Goal: Information Seeking & Learning: Learn about a topic

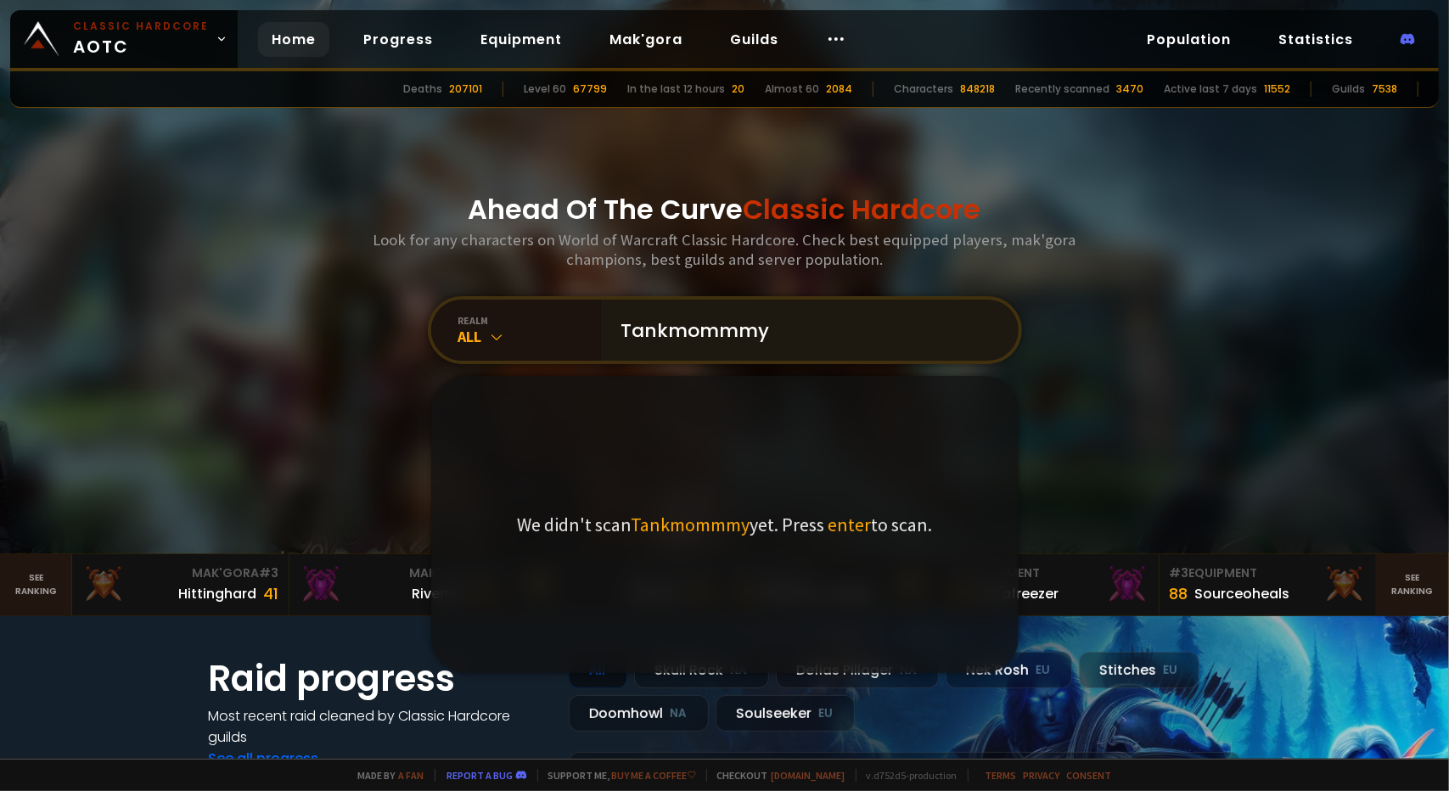
click at [721, 328] on input "Tankmommmy" at bounding box center [804, 330] width 387 height 61
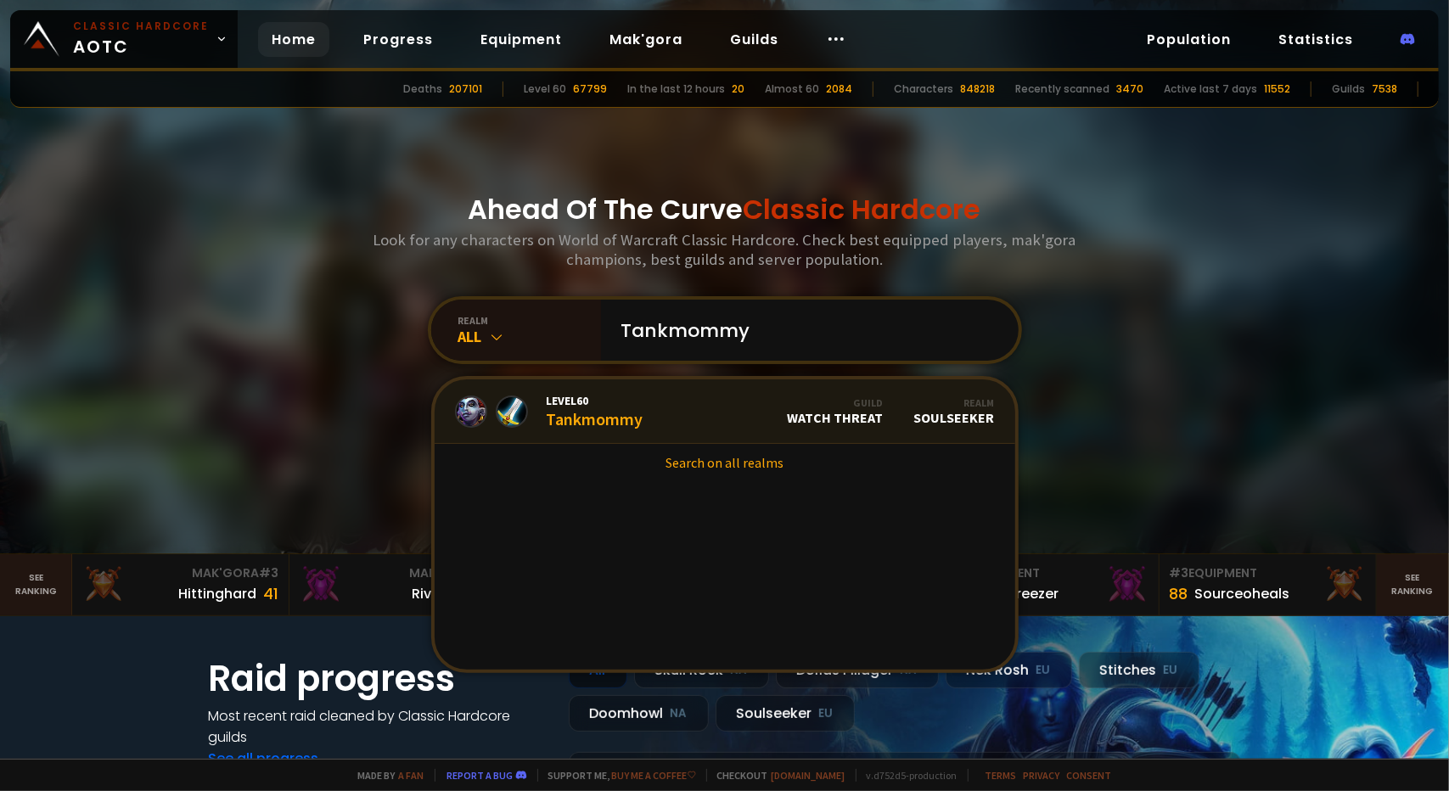
type input "Tankmommy"
click at [603, 403] on span "Level 60" at bounding box center [595, 400] width 97 height 15
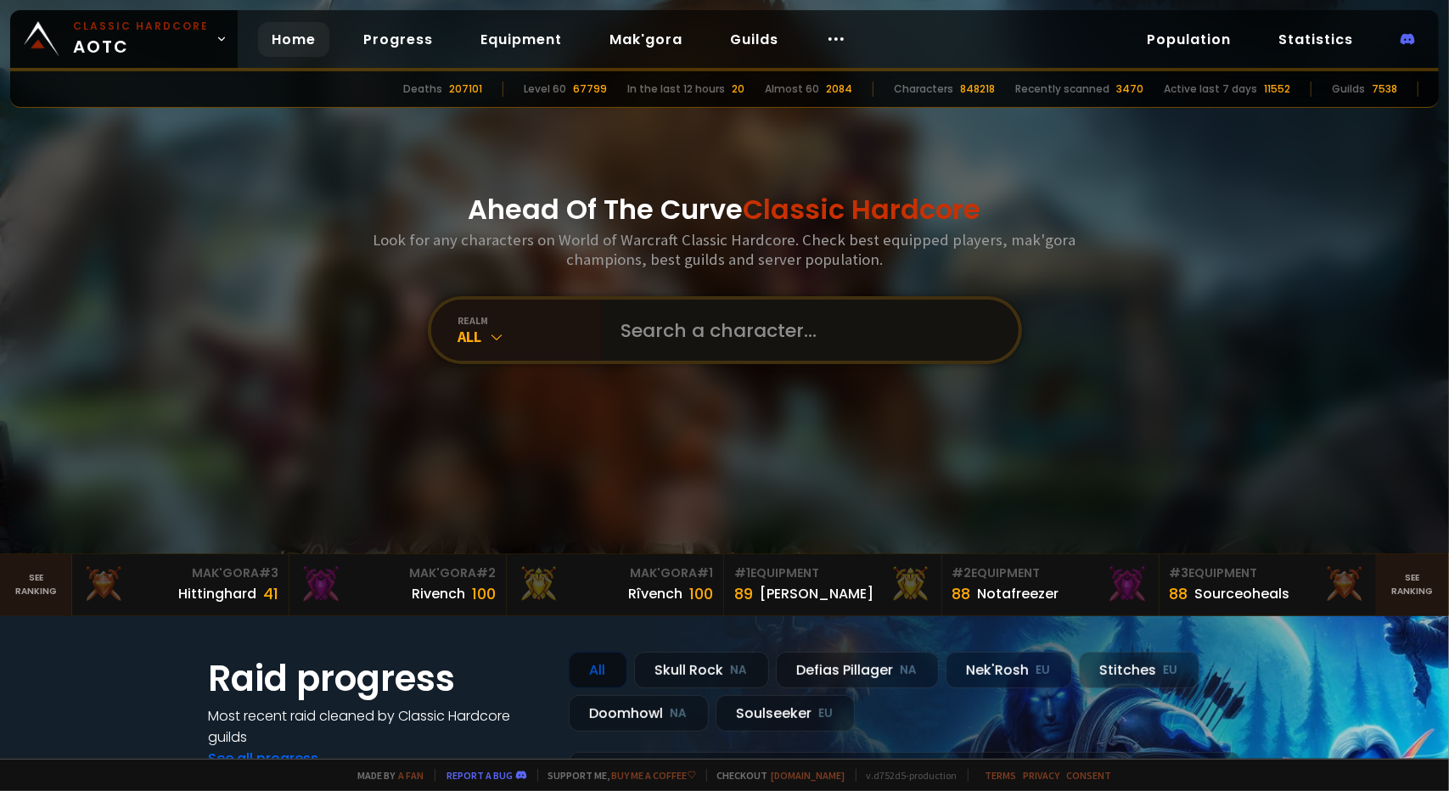
click at [750, 317] on input "text" at bounding box center [804, 330] width 387 height 61
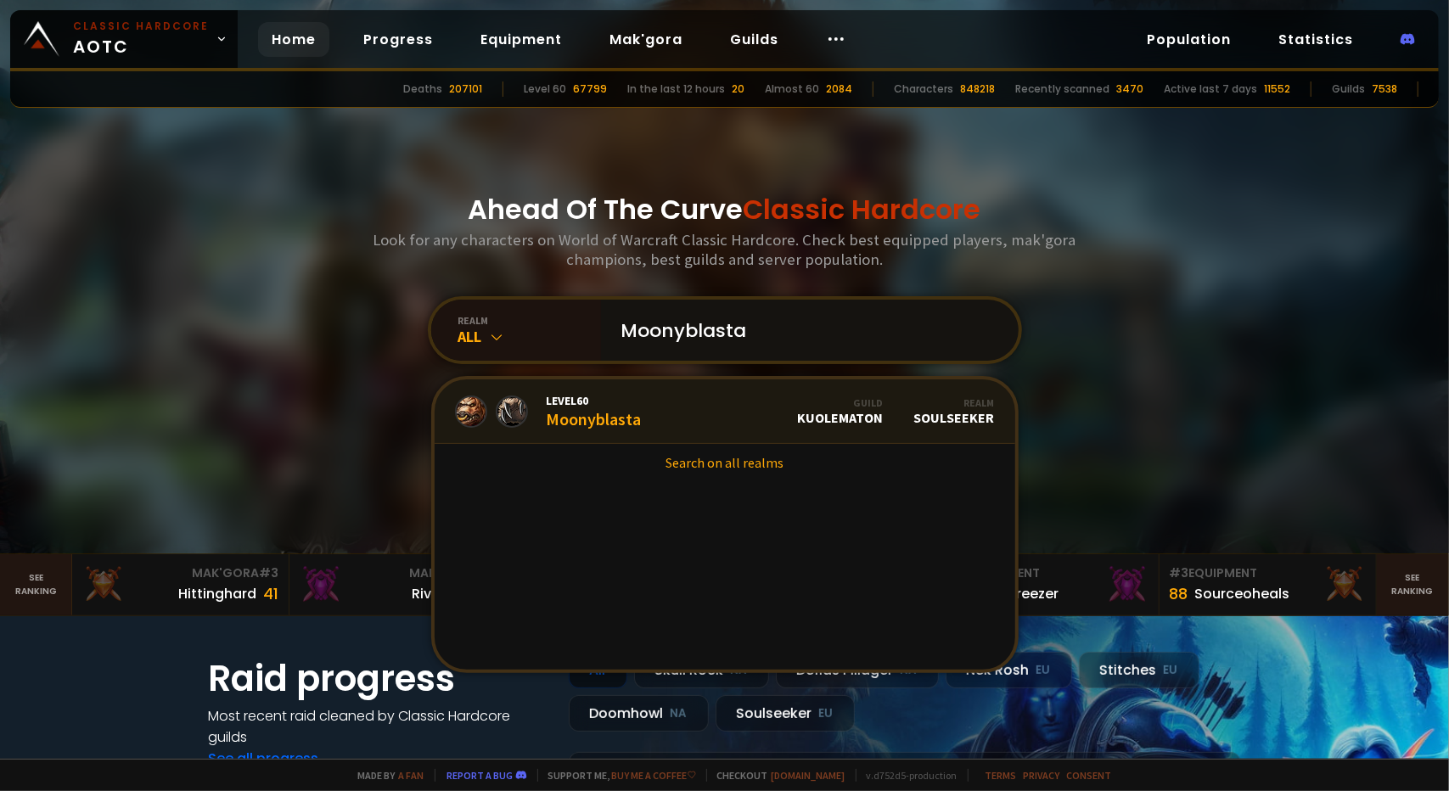
type input "Moonyblasta"
click at [653, 412] on link "Level 60 Moonyblasta Guild Kuolematon Realm Soulseeker" at bounding box center [724, 411] width 580 height 64
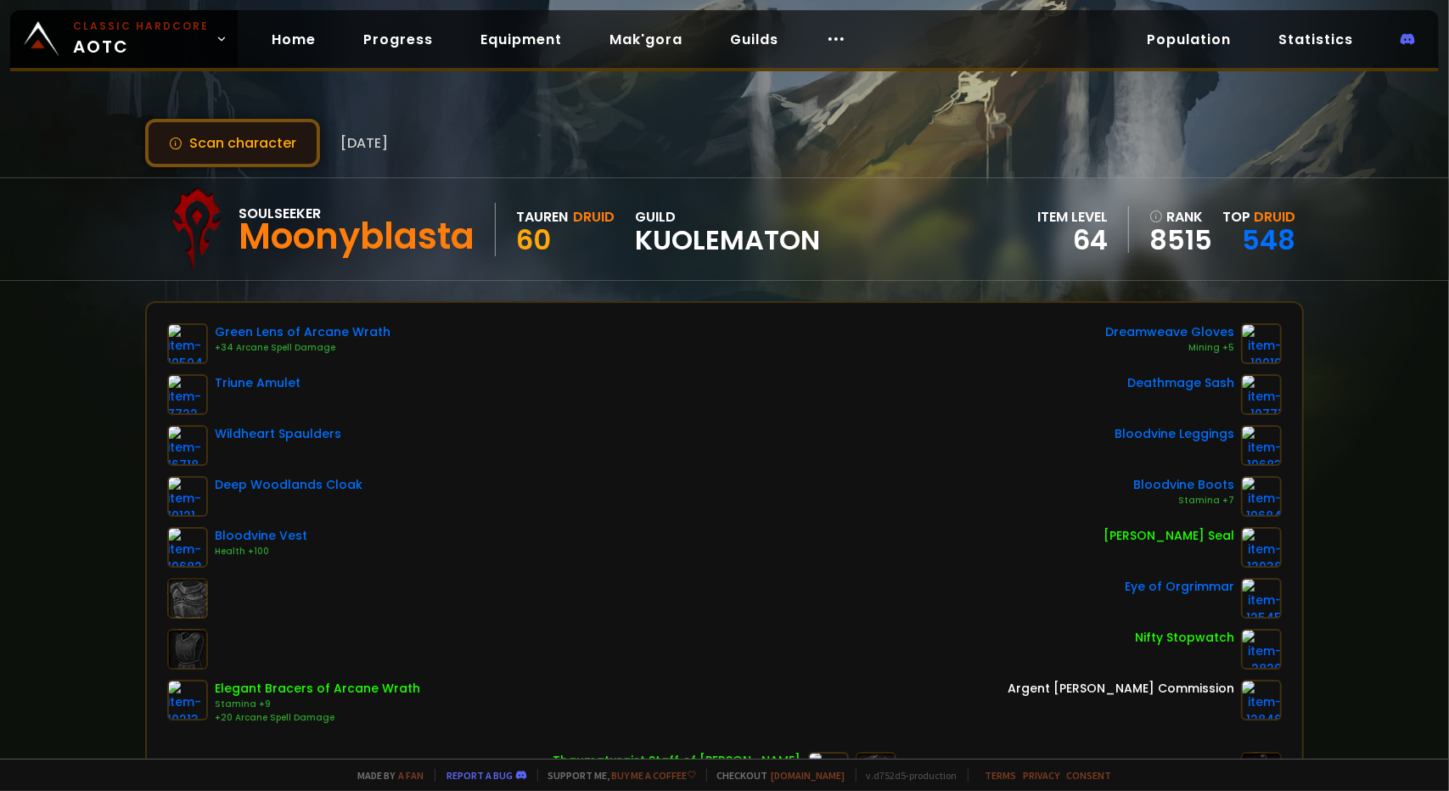
click at [266, 143] on button "Scan character" at bounding box center [232, 143] width 175 height 48
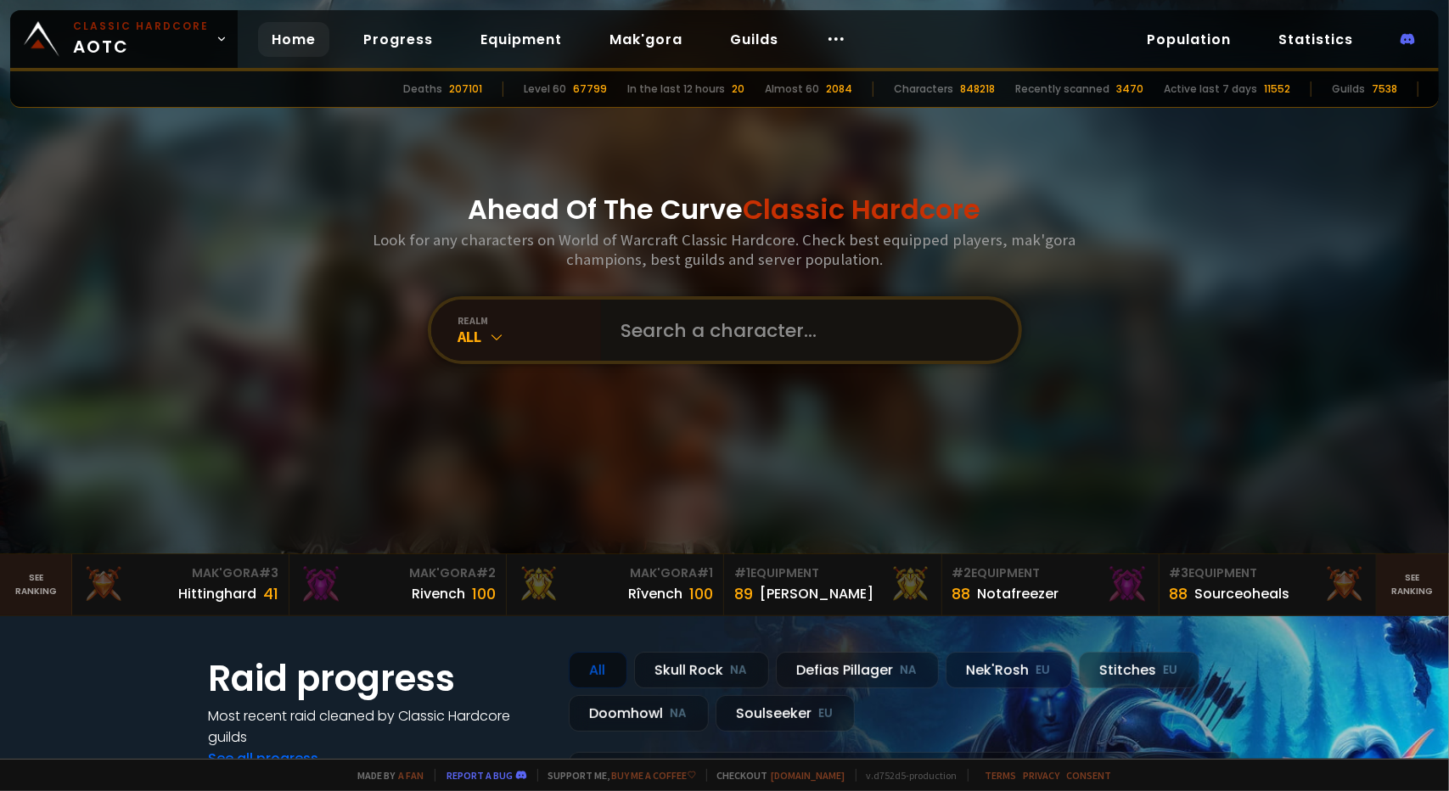
click at [711, 342] on input "text" at bounding box center [804, 330] width 387 height 61
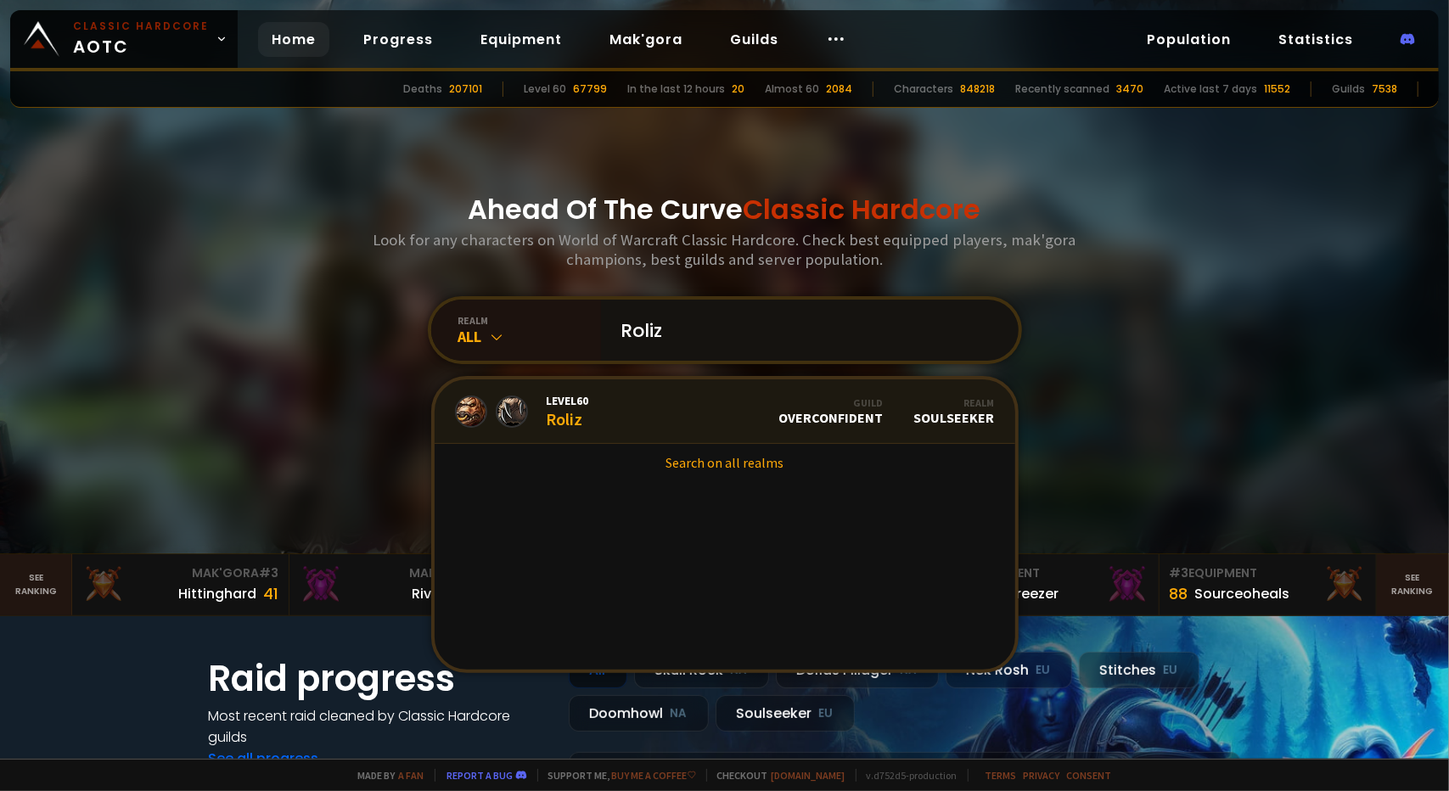
type input "Roliz"
click at [648, 416] on link "Level 60 Roliz Guild Overconfident Realm Soulseeker" at bounding box center [724, 411] width 580 height 64
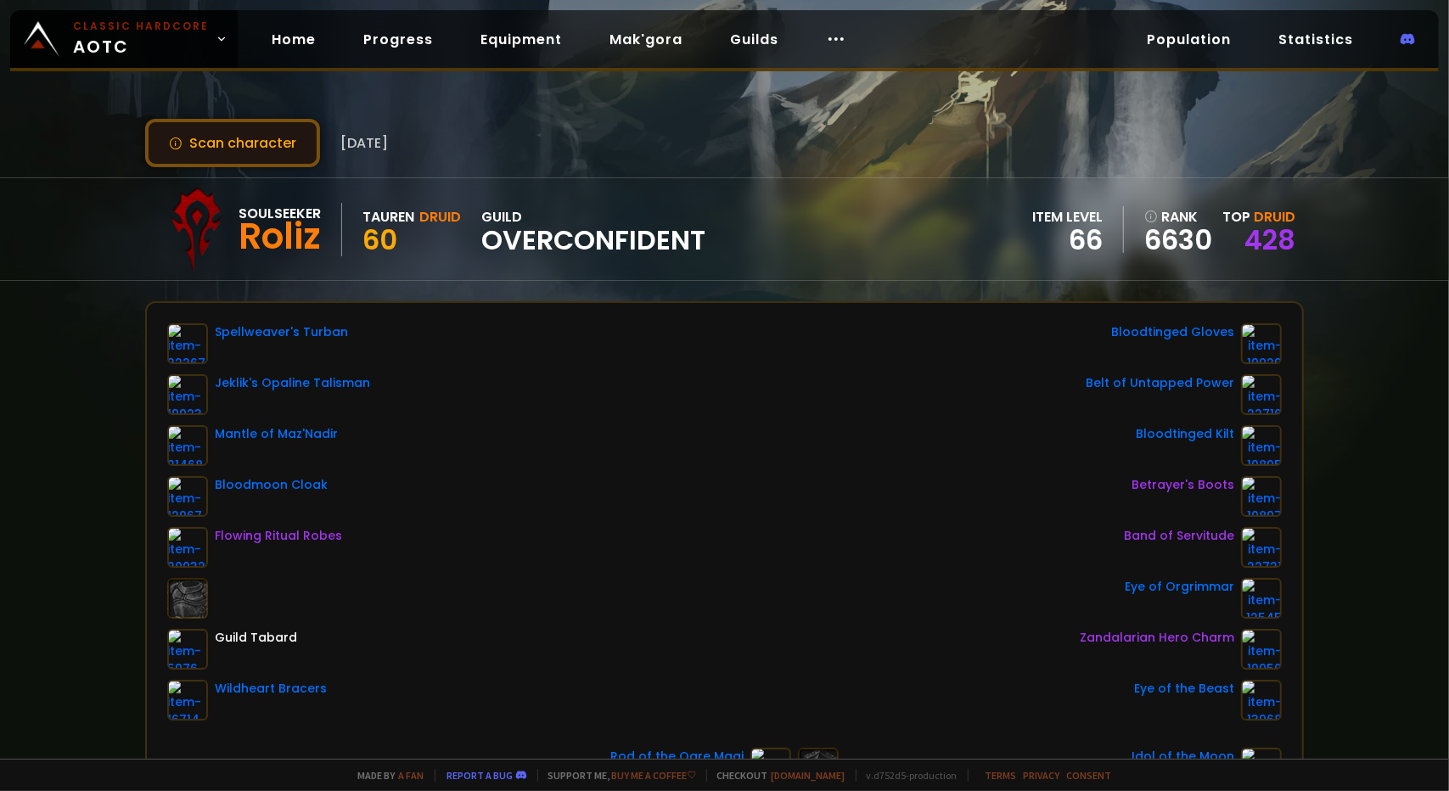
click at [236, 138] on button "Scan character" at bounding box center [232, 143] width 175 height 48
click at [1257, 239] on link "428" at bounding box center [1269, 240] width 51 height 38
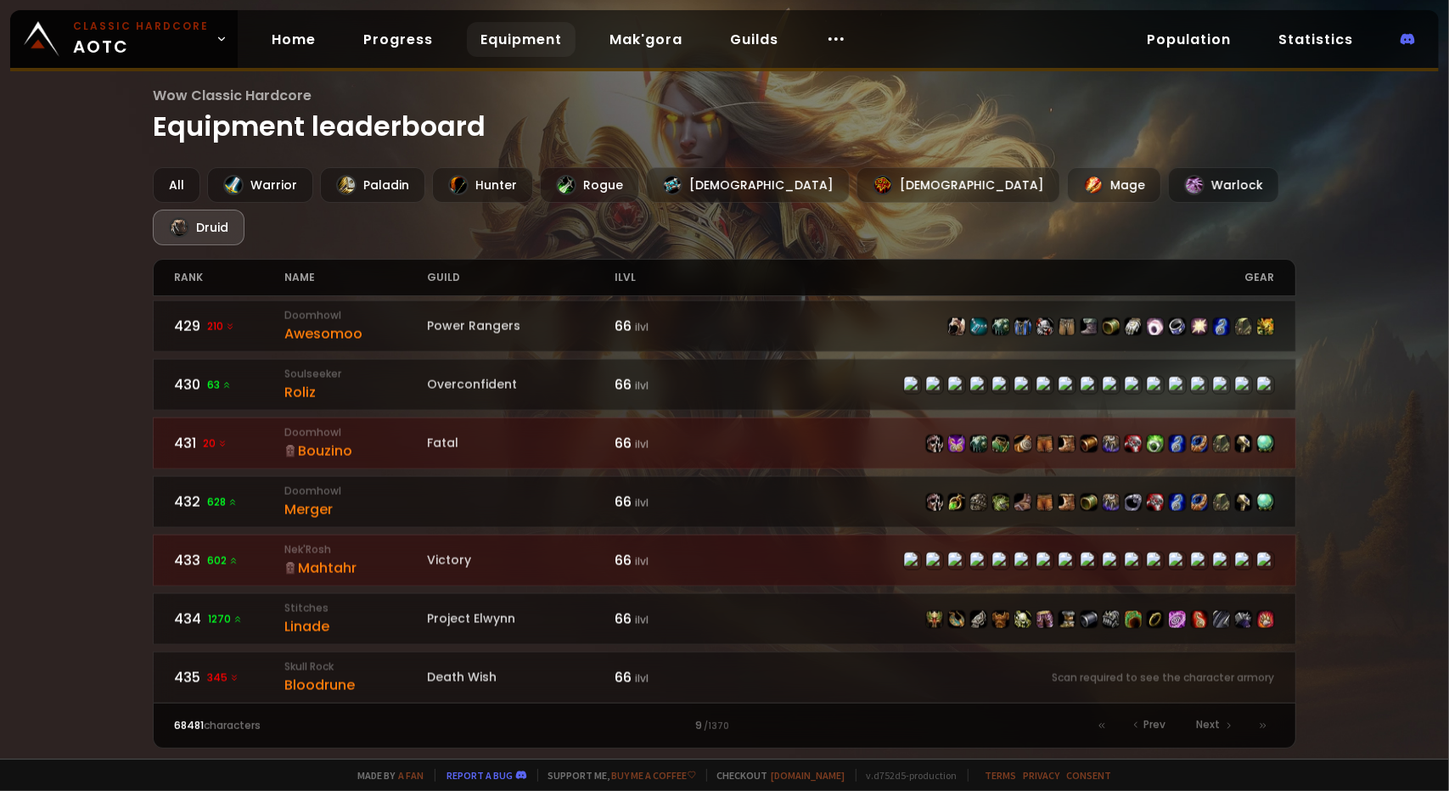
scroll to position [1647, 0]
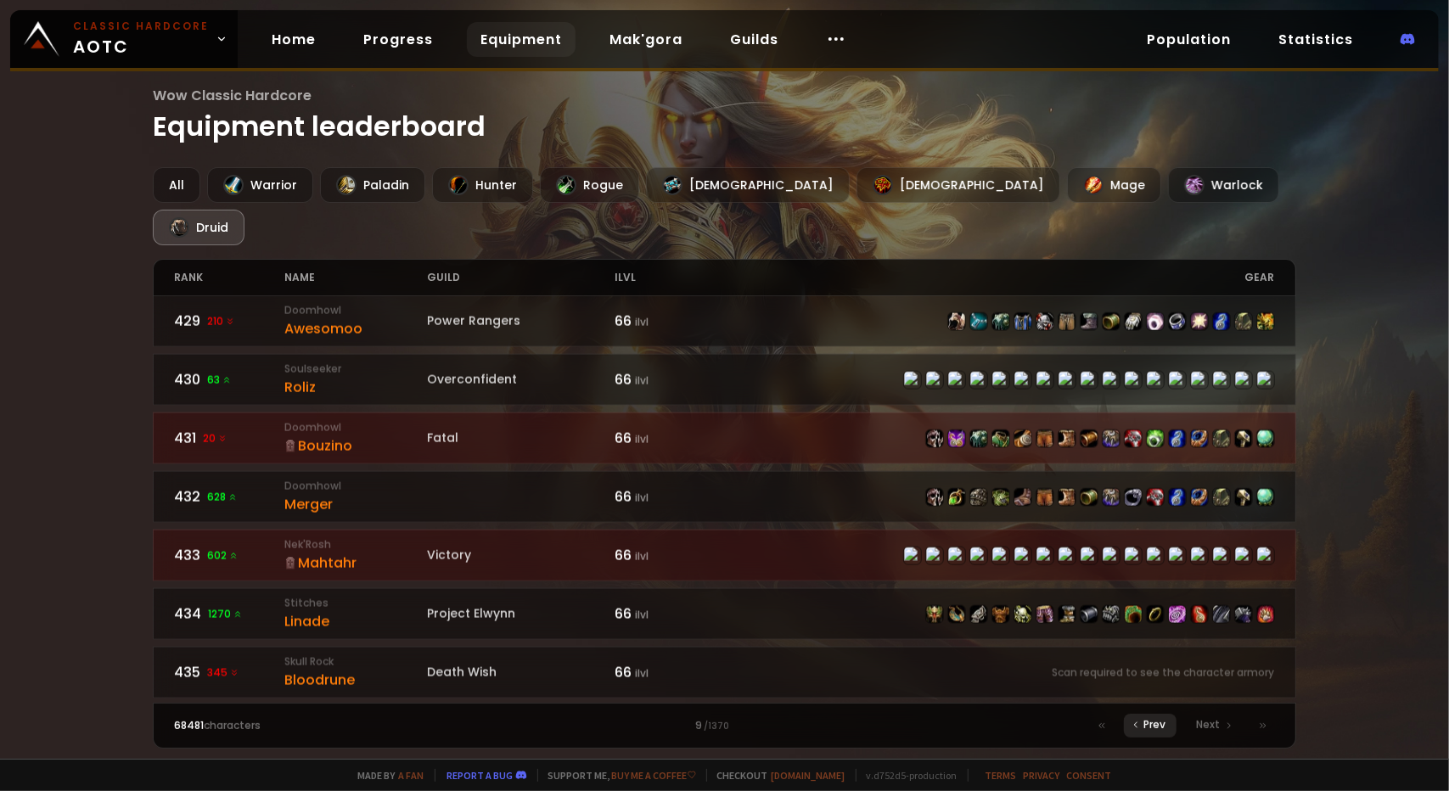
click at [1154, 726] on span "Prev" at bounding box center [1155, 724] width 22 height 15
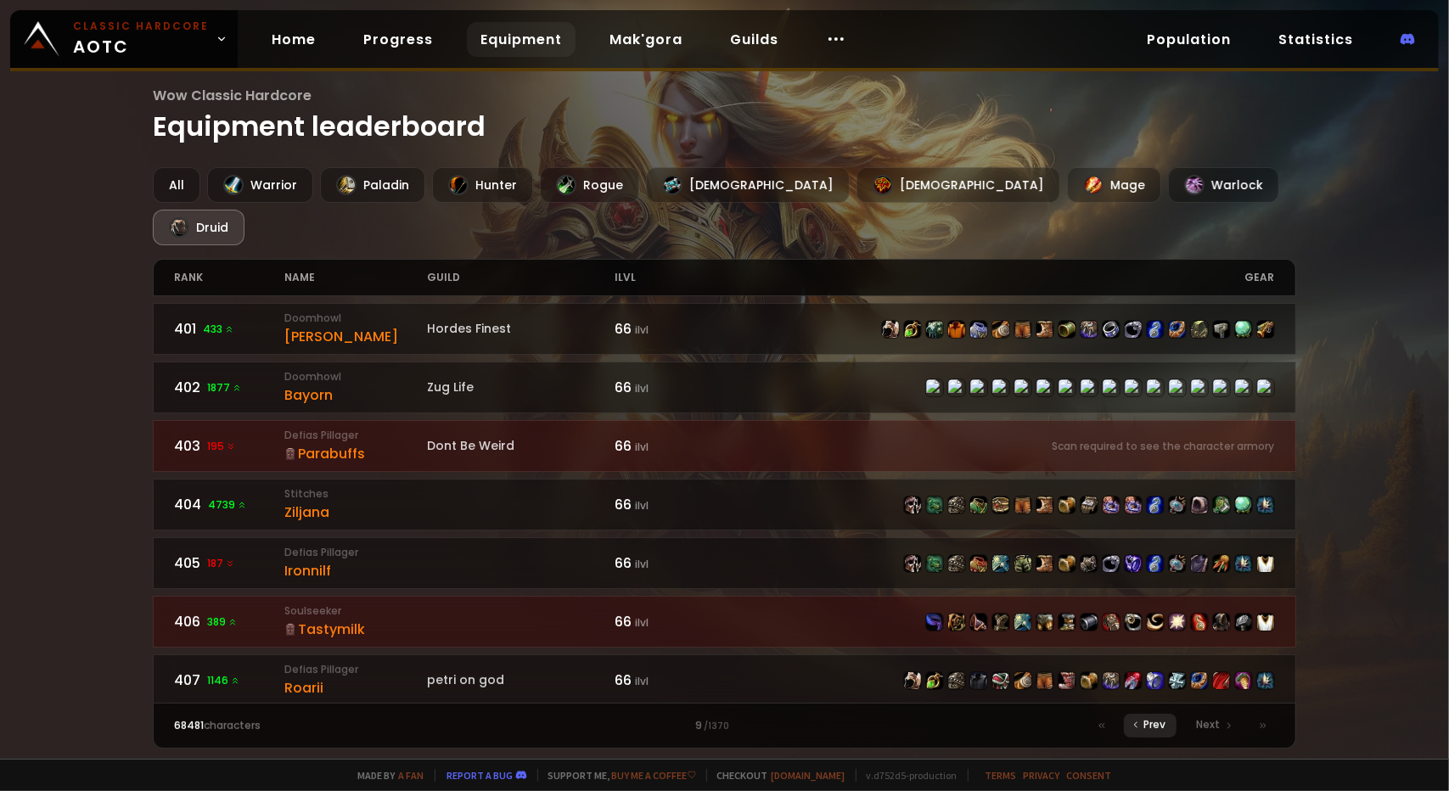
click at [1162, 720] on span "Prev" at bounding box center [1155, 724] width 22 height 15
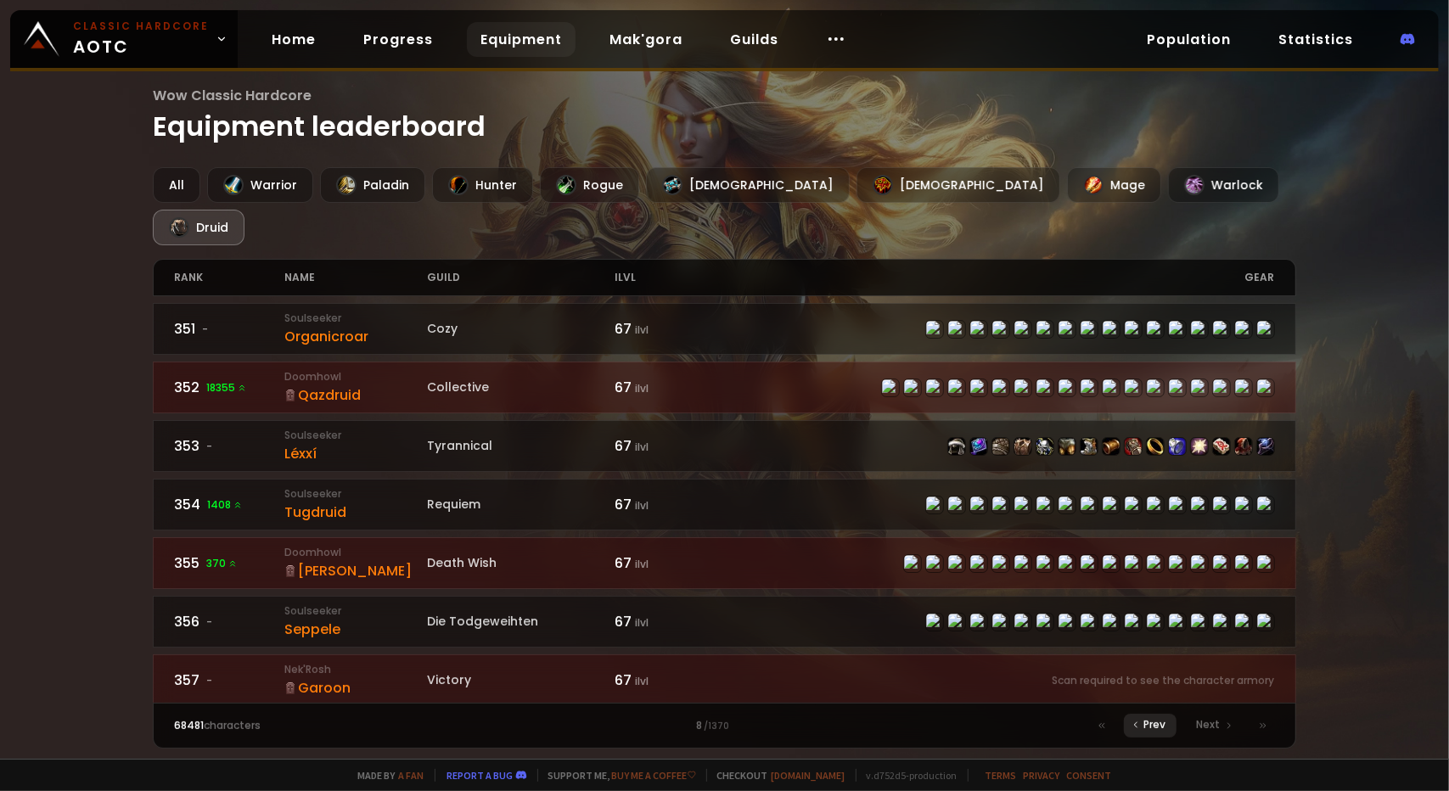
click at [1162, 720] on span "Prev" at bounding box center [1155, 724] width 22 height 15
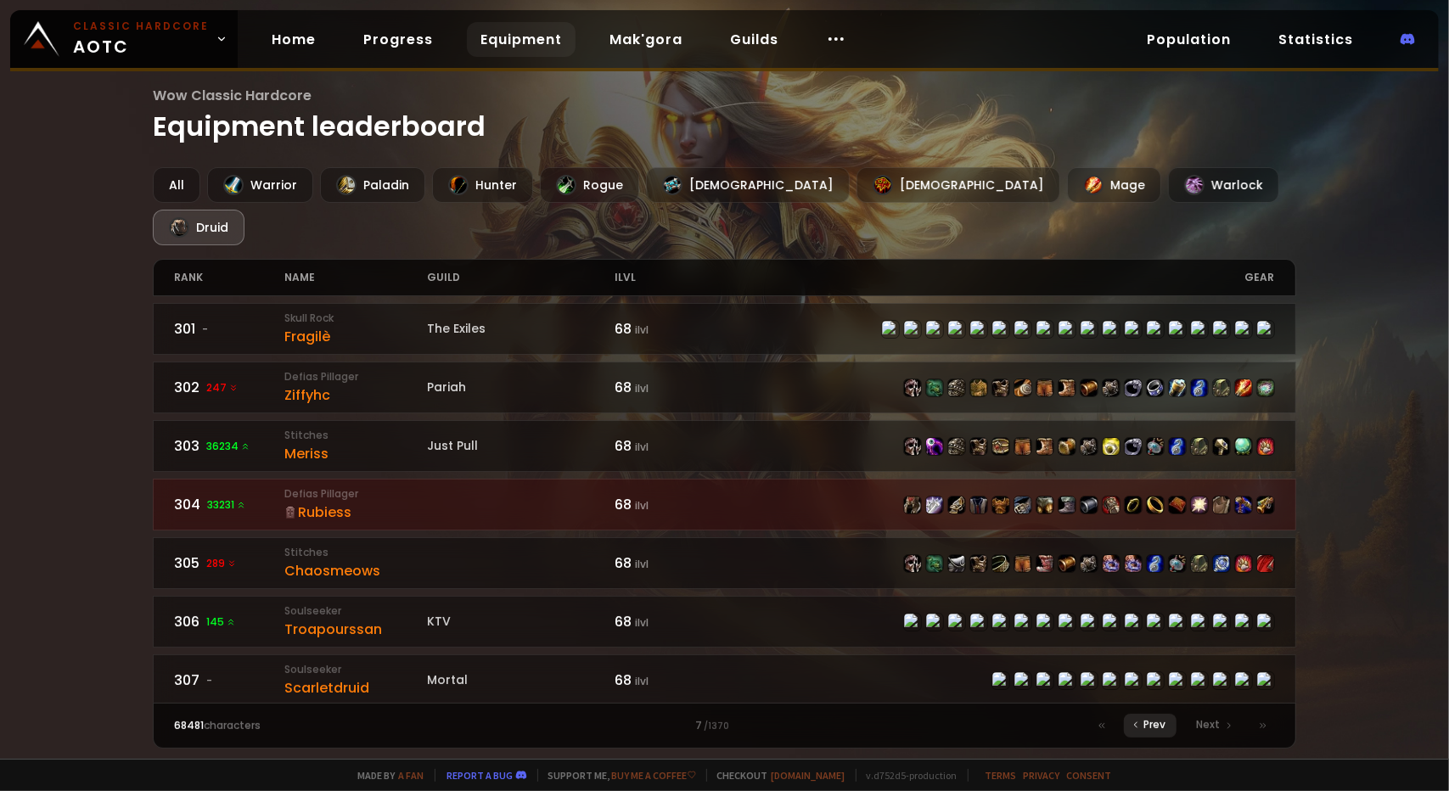
click at [1162, 720] on span "Prev" at bounding box center [1155, 724] width 22 height 15
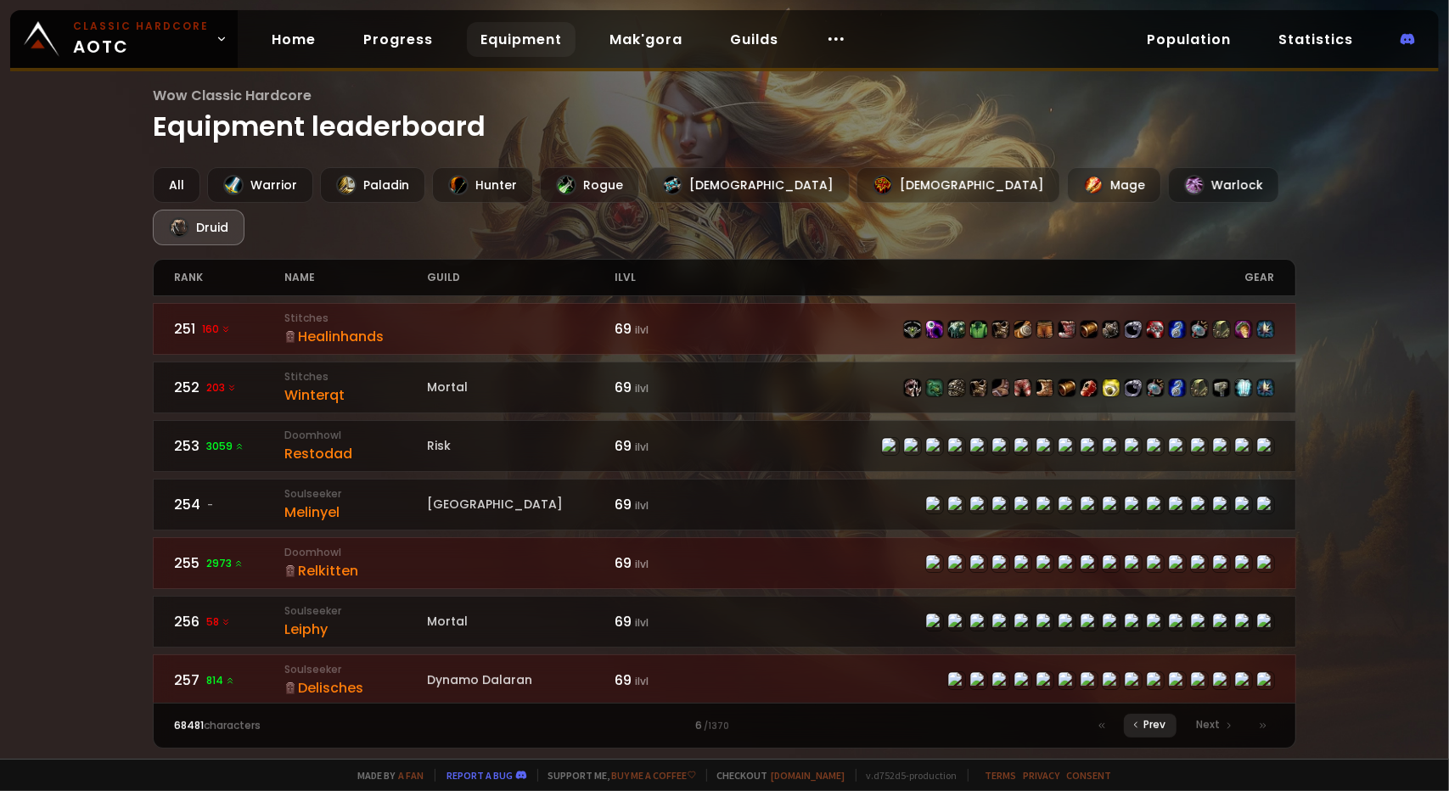
click at [1162, 719] on span "Prev" at bounding box center [1155, 724] width 22 height 15
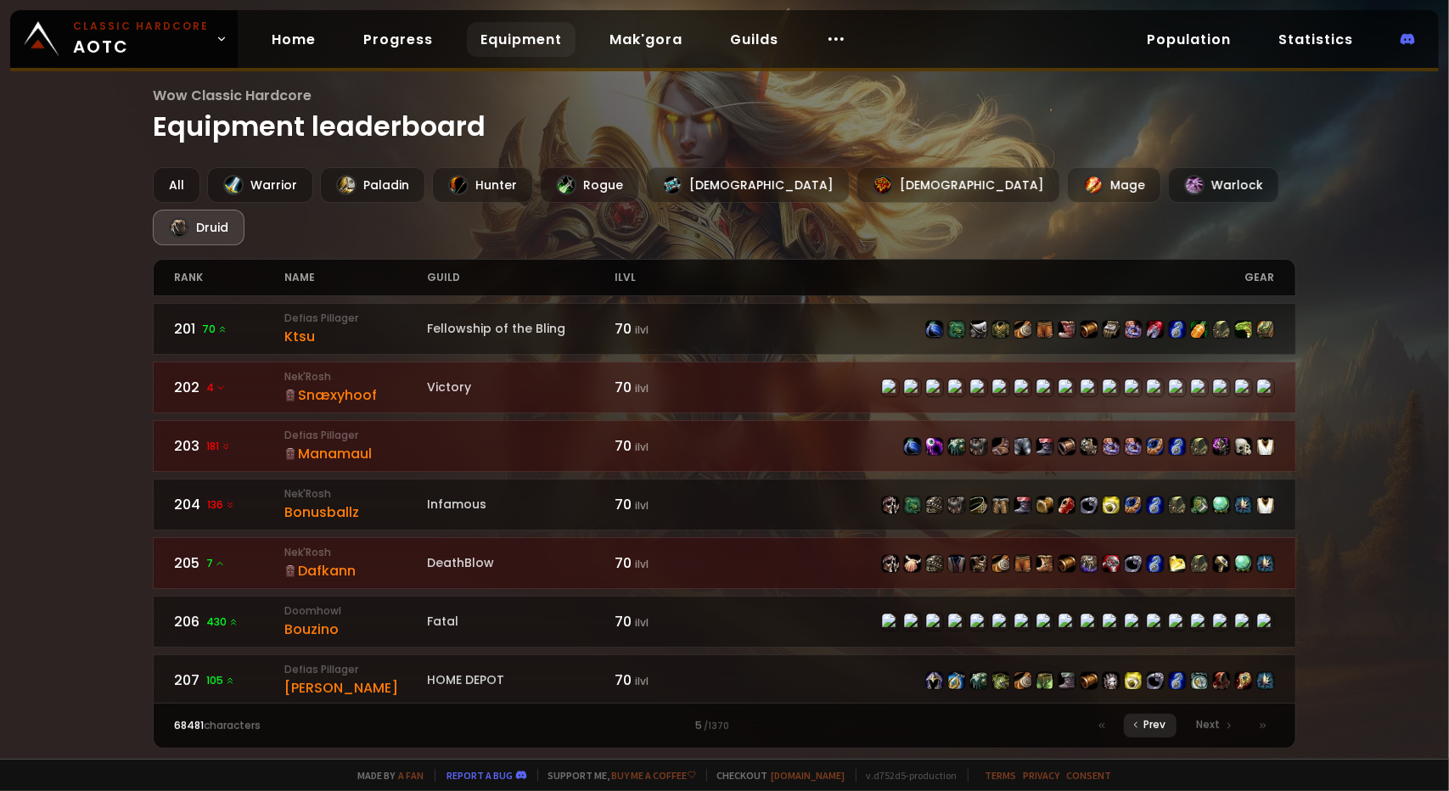
click at [1162, 719] on span "Prev" at bounding box center [1155, 724] width 22 height 15
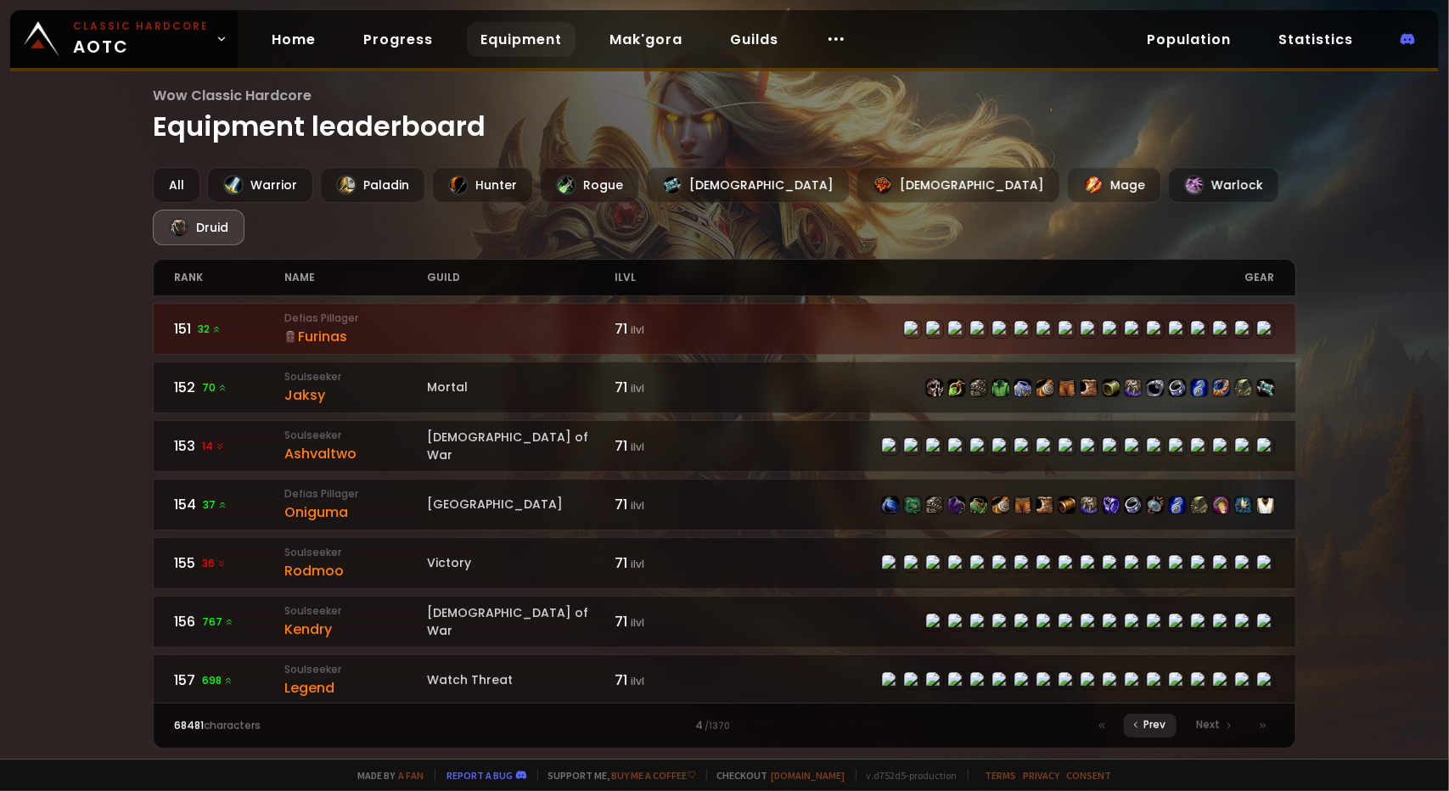
click at [1162, 719] on span "Prev" at bounding box center [1155, 724] width 22 height 15
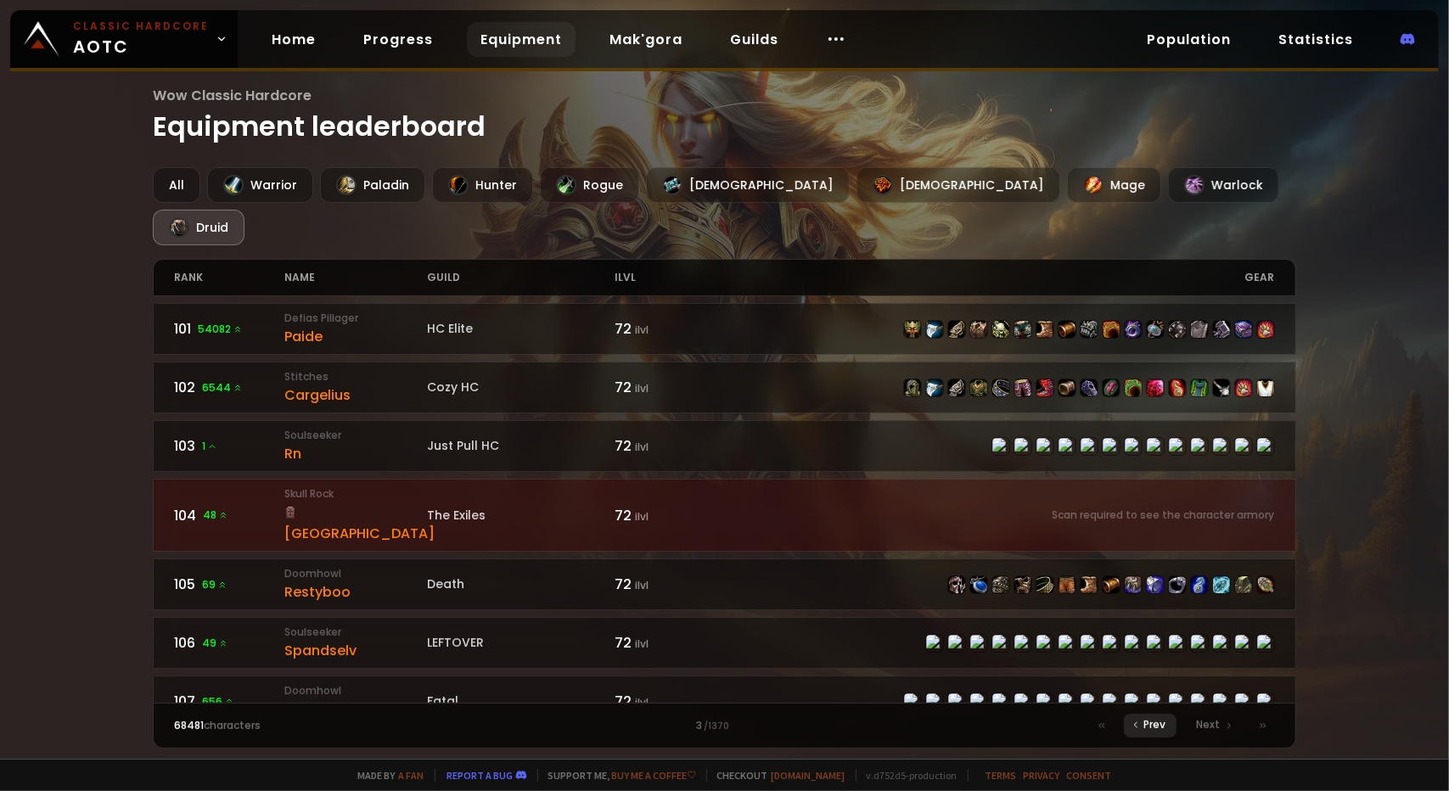
click at [1162, 719] on span "Prev" at bounding box center [1155, 724] width 22 height 15
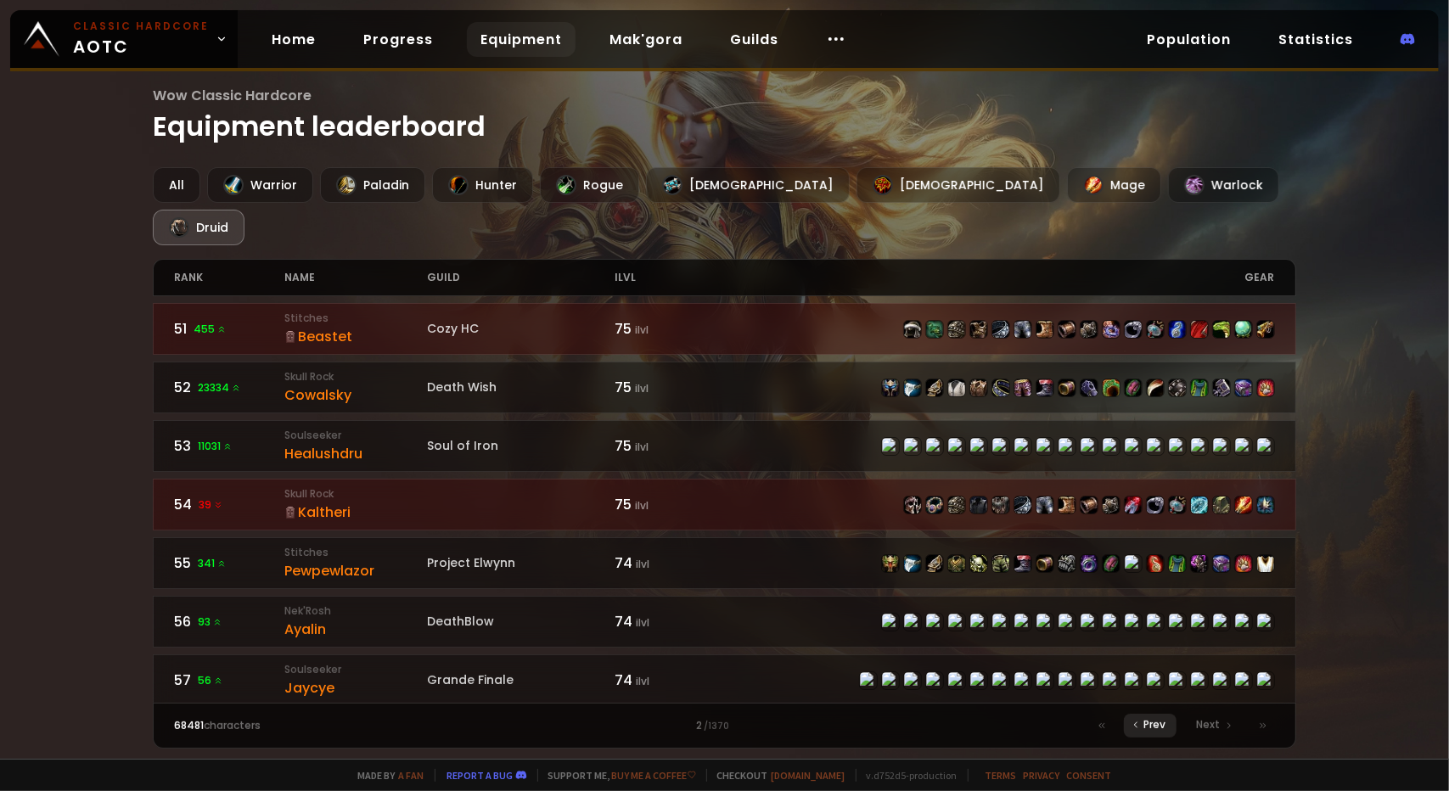
click at [1162, 719] on span "Prev" at bounding box center [1155, 724] width 22 height 15
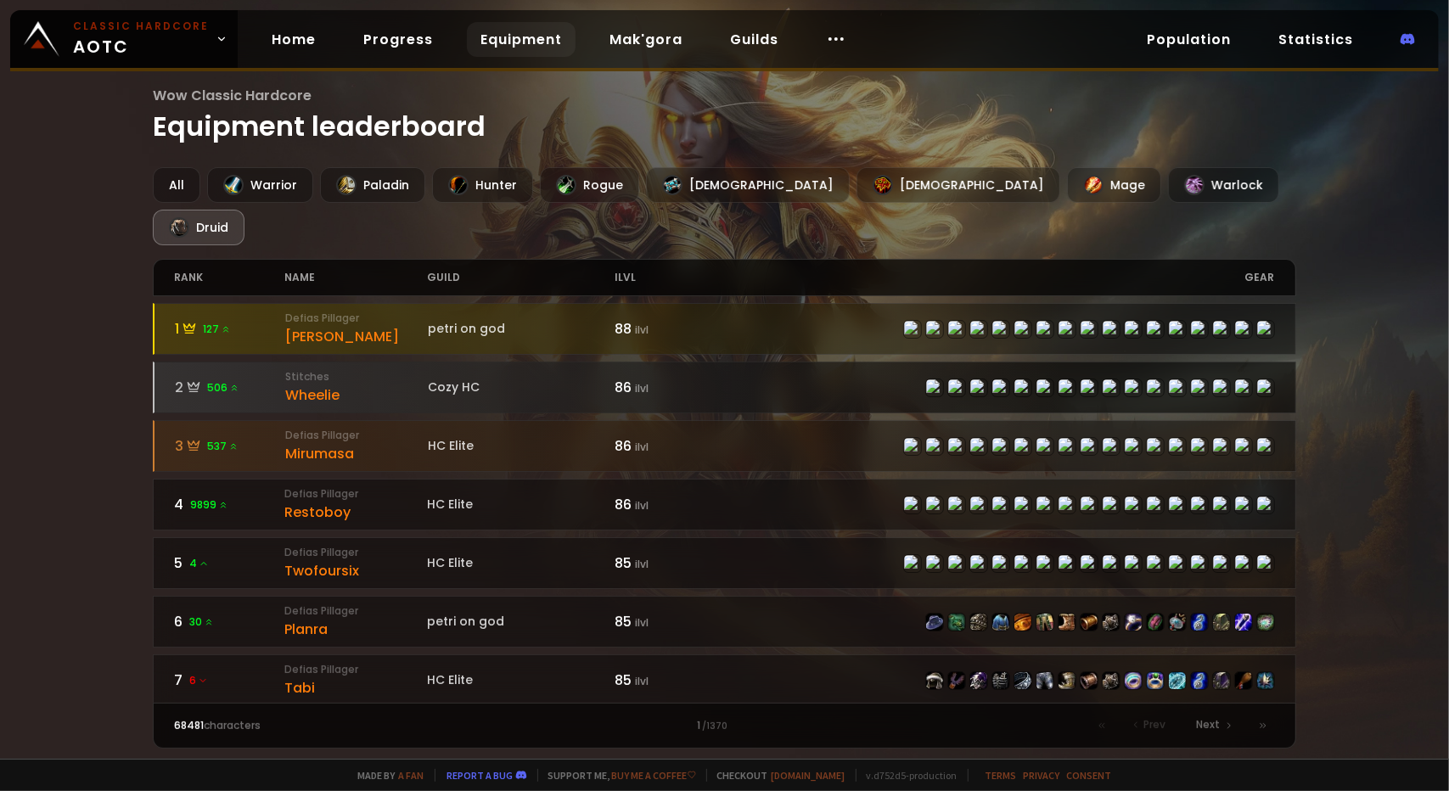
click at [315, 384] on div "Wheelie" at bounding box center [356, 394] width 143 height 21
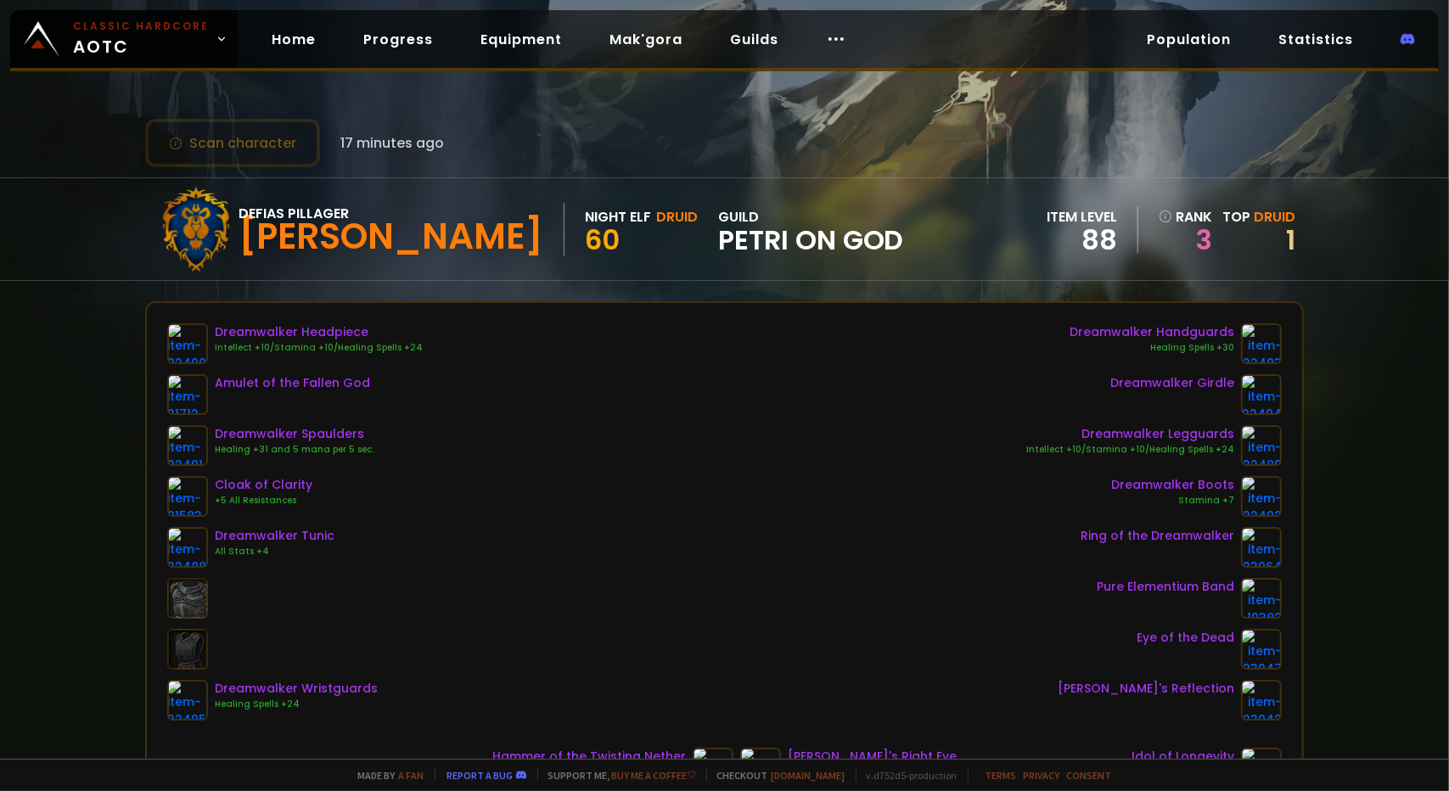
scroll to position [170, 0]
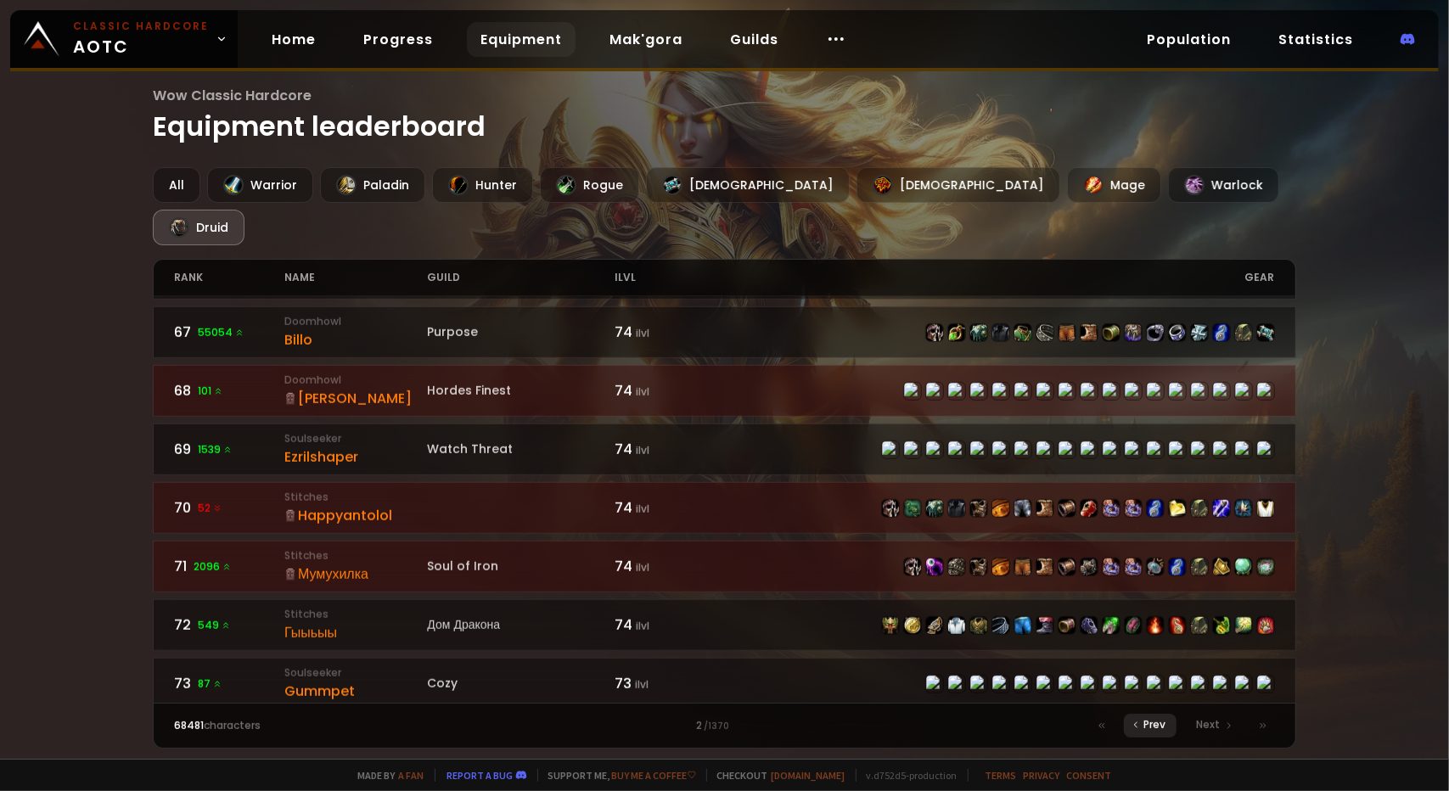
scroll to position [1273, 0]
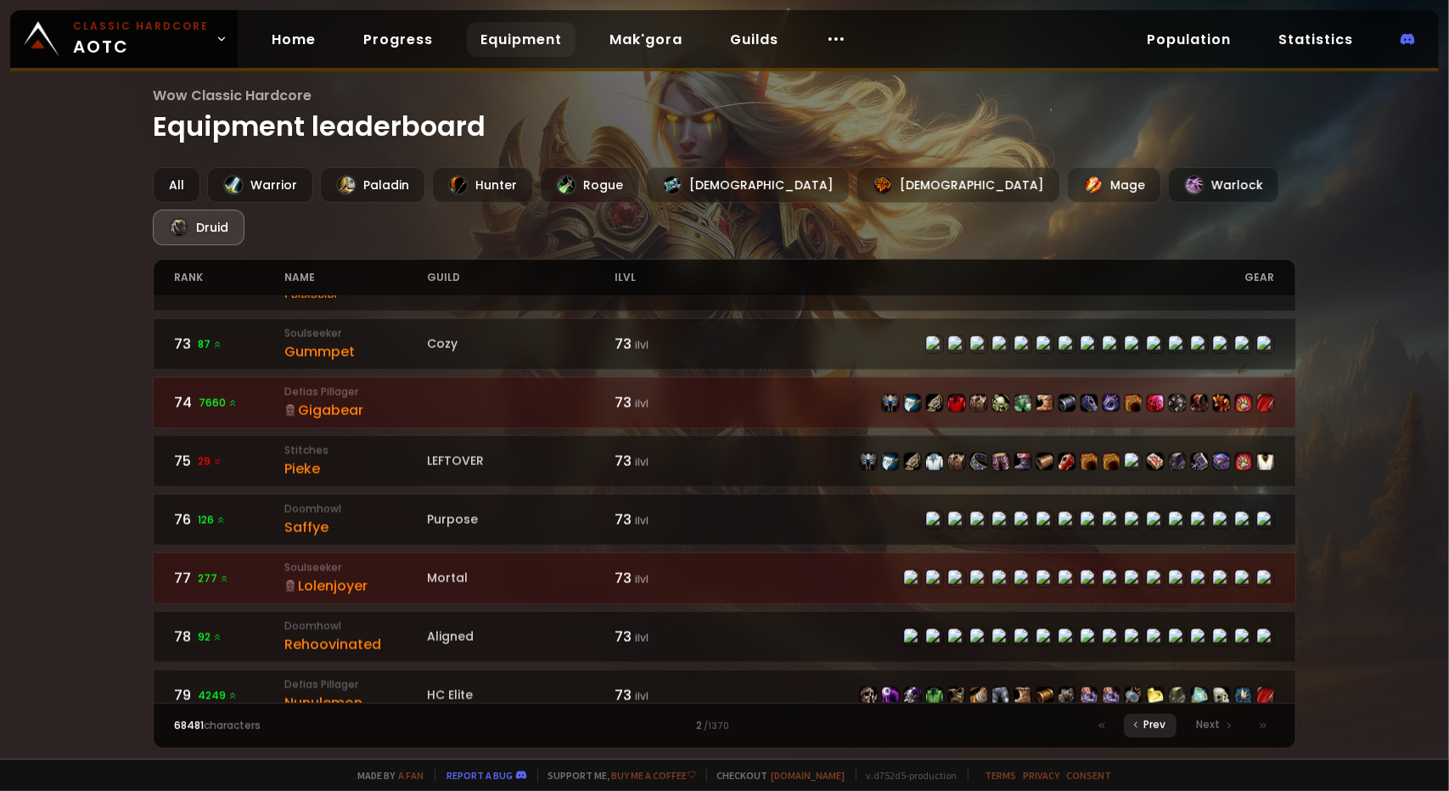
click at [1157, 729] on span "Prev" at bounding box center [1155, 724] width 22 height 15
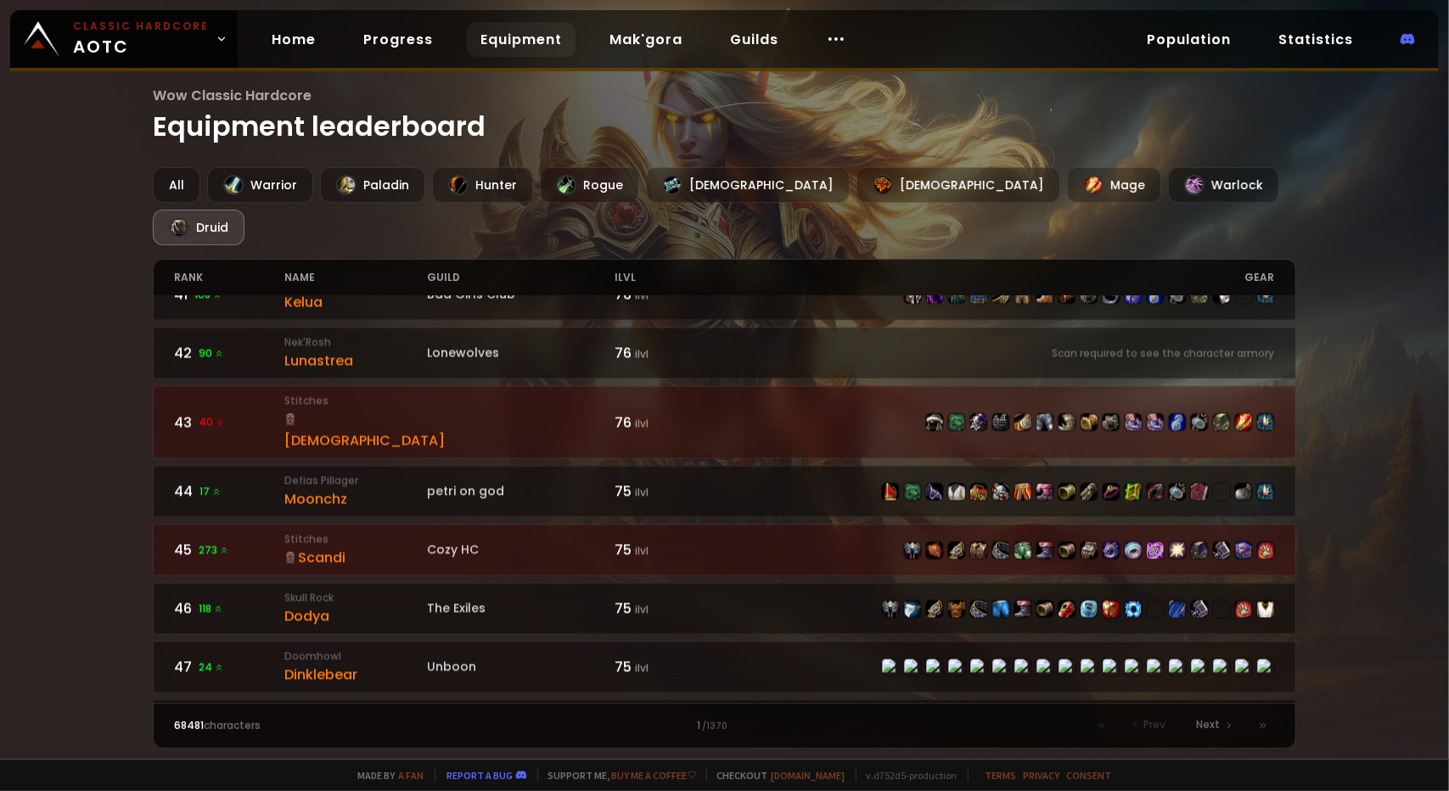
scroll to position [2383, 0]
